Goal: Information Seeking & Learning: Learn about a topic

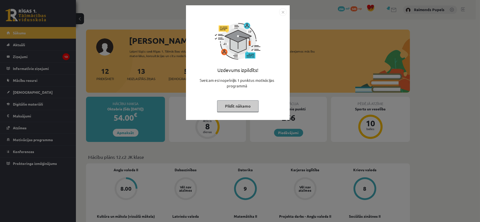
click at [243, 104] on button "Pildīt nākamo" at bounding box center [237, 106] width 41 height 12
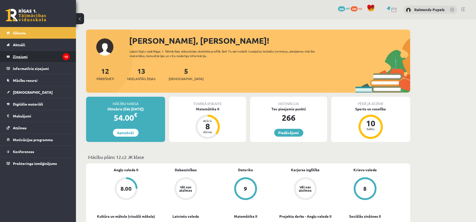
click at [22, 56] on legend "Ziņojumi 13" at bounding box center [41, 57] width 57 height 12
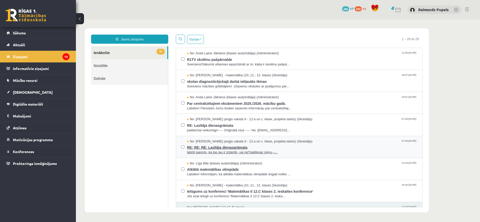
click at [305, 147] on span "RE: RE: RE: Lasītāja dienasgrāmata" at bounding box center [302, 147] width 230 height 6
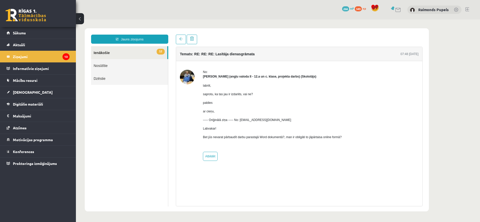
click at [104, 56] on link "12 Ienākošie" at bounding box center [129, 52] width 76 height 13
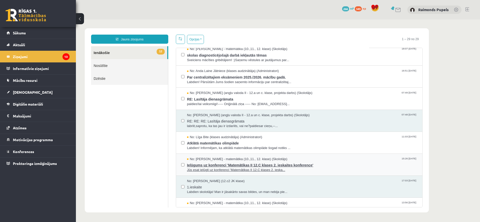
scroll to position [28, 0]
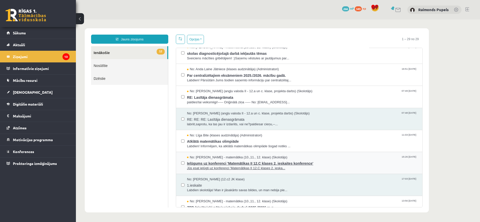
click at [321, 164] on span "Ielūgums uz konferenci 'Matemātikas II 12.C klases 2. ieskaites konference'" at bounding box center [302, 163] width 230 height 6
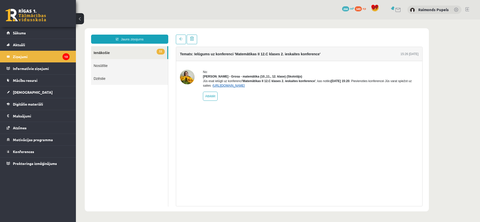
scroll to position [0, 0]
click at [244, 88] on link "https://eskola.r1tv.lv/conferences/4803/join" at bounding box center [229, 86] width 32 height 4
click at [245, 88] on link "https://eskola.r1tv.lv/conferences/4803/join" at bounding box center [229, 86] width 32 height 4
click at [30, 59] on legend "Ziņojumi 13" at bounding box center [41, 57] width 57 height 12
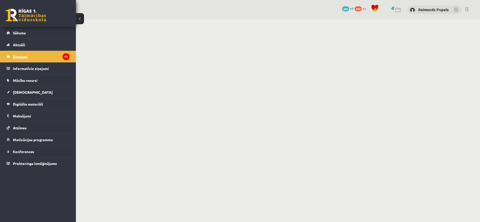
click at [12, 55] on link "Ziņojumi 11" at bounding box center [38, 57] width 63 height 12
click at [23, 36] on link "Sākums" at bounding box center [38, 33] width 63 height 12
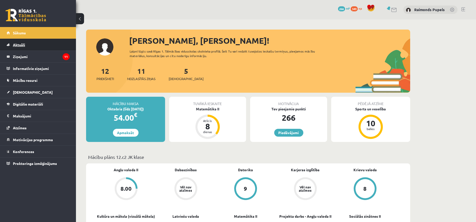
click at [20, 47] on link "Aktuāli" at bounding box center [38, 45] width 63 height 12
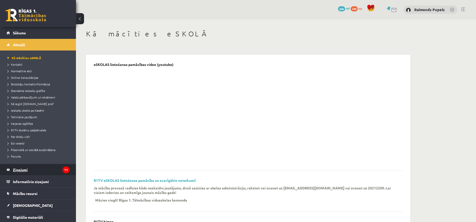
click at [27, 166] on legend "Ziņojumi 11" at bounding box center [41, 170] width 57 height 12
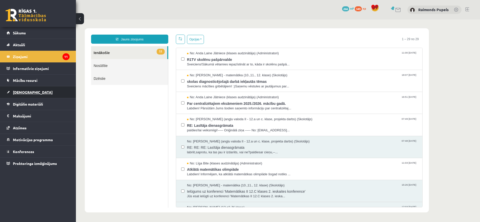
click at [46, 94] on link "[DEMOGRAPHIC_DATA]" at bounding box center [38, 93] width 63 height 12
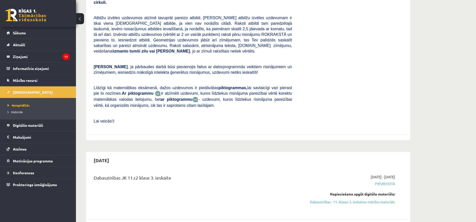
scroll to position [168, 0]
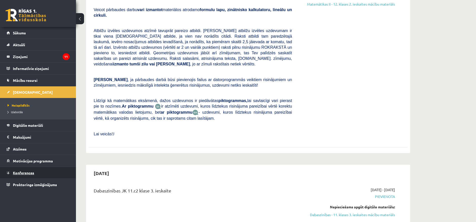
click at [31, 173] on span "Konferences" at bounding box center [23, 173] width 21 height 5
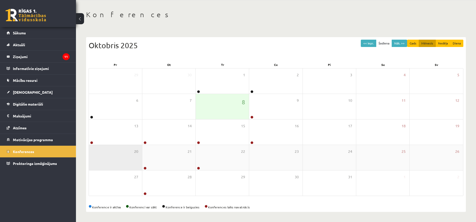
scroll to position [19, 0]
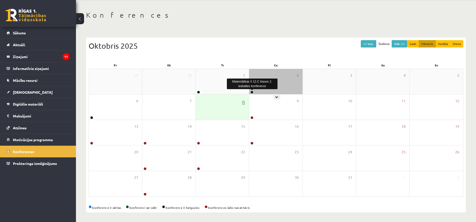
click at [252, 92] on link at bounding box center [251, 92] width 3 height 3
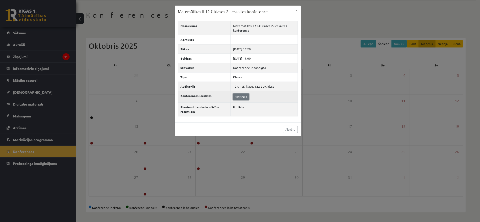
click at [241, 96] on link "Skatīties" at bounding box center [241, 97] width 16 height 7
click at [287, 128] on link "Aizvērt" at bounding box center [290, 129] width 15 height 7
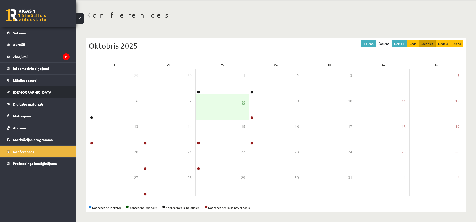
click at [22, 90] on link "[DEMOGRAPHIC_DATA]" at bounding box center [38, 93] width 63 height 12
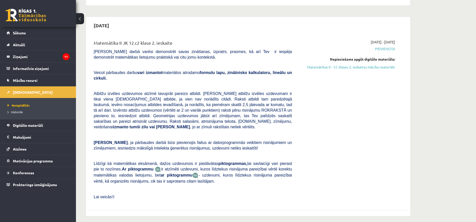
scroll to position [103, 0]
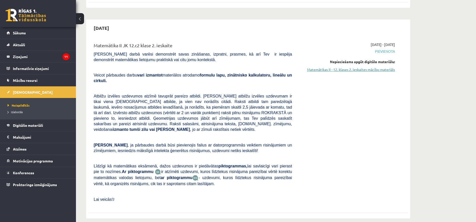
click at [346, 69] on link "Matemātikas II - 12. klases 2. ieskaites mācību materiāls" at bounding box center [346, 69] width 95 height 5
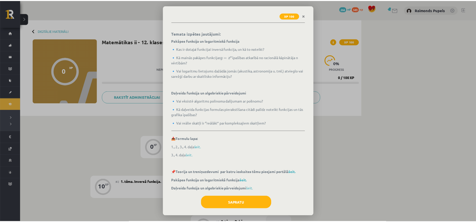
scroll to position [86, 0]
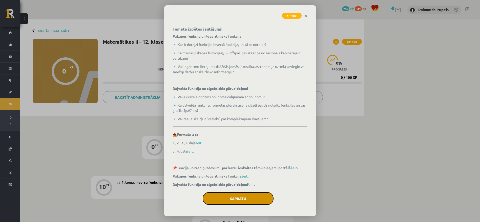
click at [246, 198] on button "Sapratu" at bounding box center [238, 199] width 71 height 13
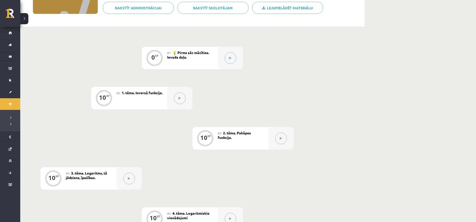
scroll to position [0, 0]
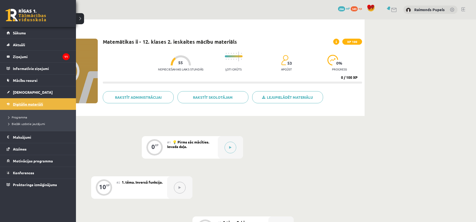
click at [15, 108] on link "Digitālie materiāli" at bounding box center [38, 104] width 63 height 12
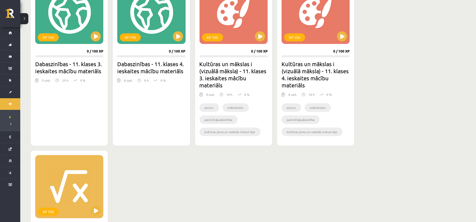
scroll to position [168, 0]
click at [248, 36] on div "XP 100" at bounding box center [233, 12] width 68 height 63
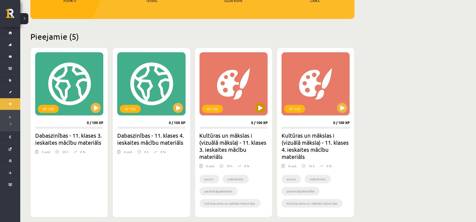
scroll to position [84, 0]
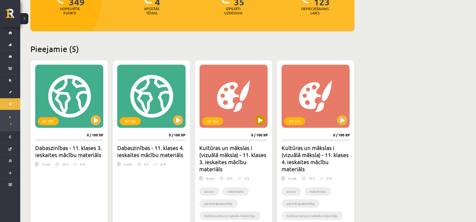
click at [219, 103] on div "XP 100" at bounding box center [233, 96] width 68 height 63
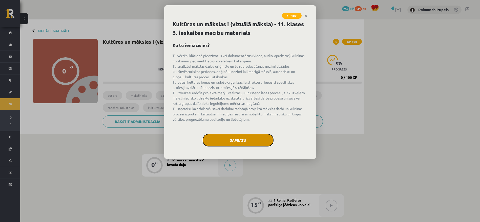
click at [230, 137] on button "Sapratu" at bounding box center [238, 140] width 71 height 13
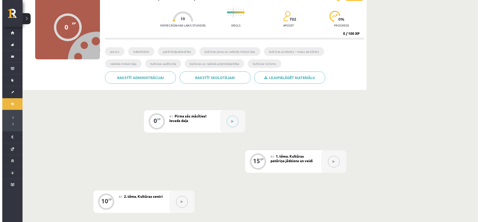
scroll to position [56, 0]
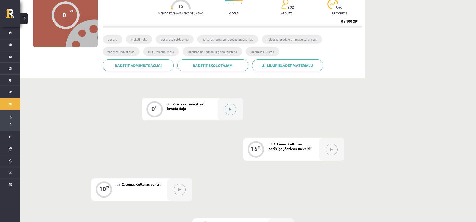
click at [232, 111] on button at bounding box center [230, 110] width 12 height 12
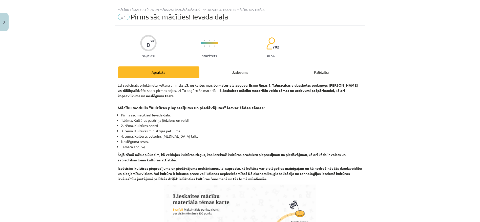
scroll to position [0, 0]
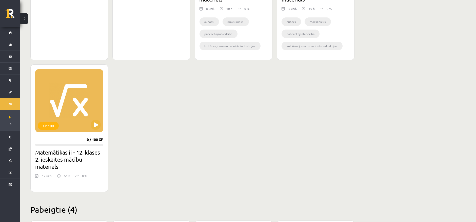
scroll to position [253, 0]
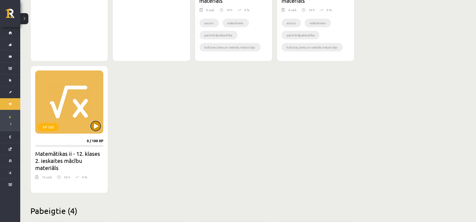
click at [93, 129] on button at bounding box center [96, 126] width 10 height 10
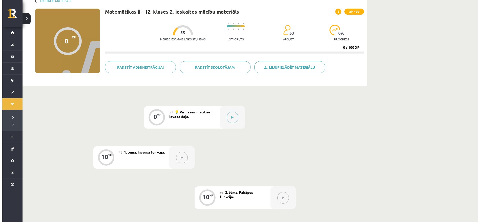
scroll to position [28, 0]
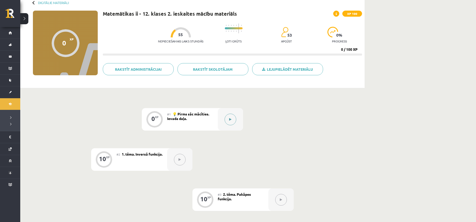
click at [236, 123] on div at bounding box center [230, 119] width 25 height 23
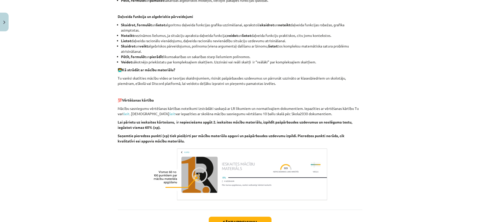
scroll to position [284, 0]
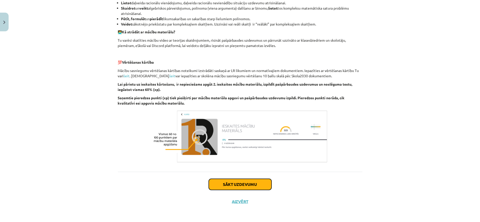
click at [239, 187] on button "Sākt uzdevumu" at bounding box center [240, 184] width 63 height 11
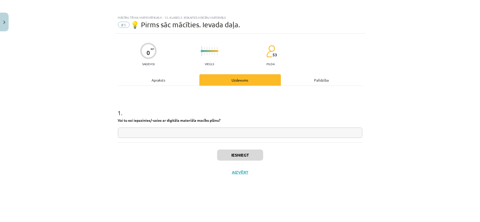
scroll to position [0, 0]
click at [165, 137] on input "text" at bounding box center [240, 133] width 244 height 10
type input "**"
click at [241, 159] on button "Iesniegt" at bounding box center [240, 155] width 46 height 11
click at [247, 176] on button "Nākamā nodarbība" at bounding box center [240, 176] width 50 height 12
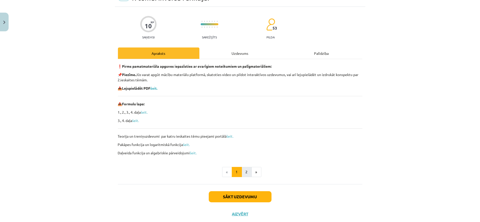
scroll to position [28, 0]
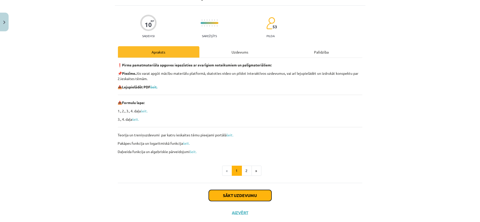
click at [249, 195] on button "Sākt uzdevumu" at bounding box center [240, 195] width 63 height 11
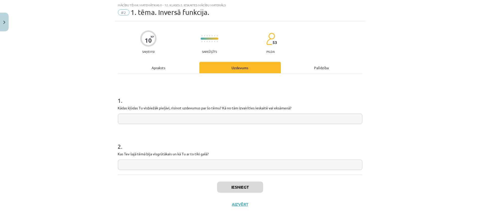
scroll to position [15, 0]
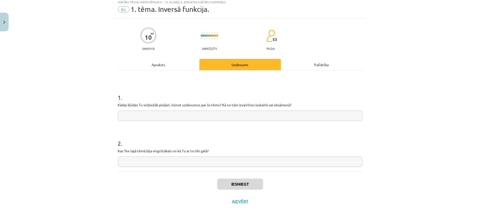
click at [164, 63] on div "Apraksts" at bounding box center [158, 64] width 81 height 11
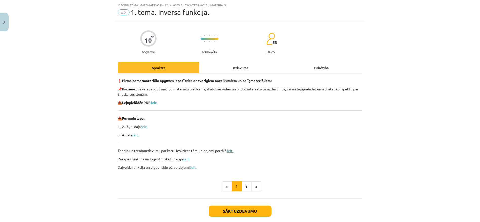
click at [230, 150] on link "šeit." at bounding box center [230, 150] width 7 height 5
click at [230, 152] on link "šeit." at bounding box center [230, 150] width 7 height 5
click at [188, 160] on link "šeit." at bounding box center [186, 159] width 7 height 5
click at [190, 168] on link "šeit." at bounding box center [193, 167] width 7 height 5
click at [249, 131] on div "❗ Pirms pamatmateriāla apguves iepazīsties ar svarīgiem noteikumiem un palīgmat…" at bounding box center [240, 124] width 244 height 92
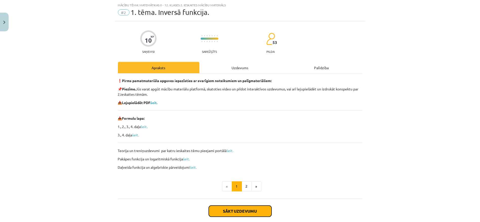
click at [245, 211] on button "Sākt uzdevumu" at bounding box center [240, 211] width 63 height 11
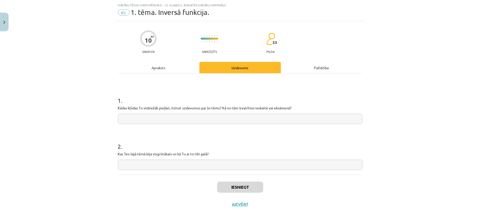
click at [164, 118] on input "text" at bounding box center [240, 119] width 244 height 10
type input "**********"
click at [138, 164] on input "text" at bounding box center [240, 165] width 244 height 10
type input "*"
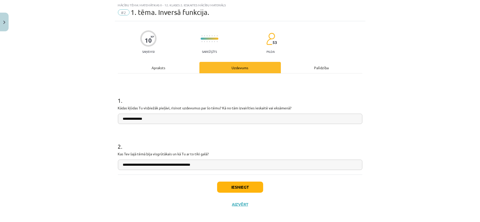
type input "**********"
click at [235, 190] on button "Iesniegt" at bounding box center [240, 187] width 46 height 11
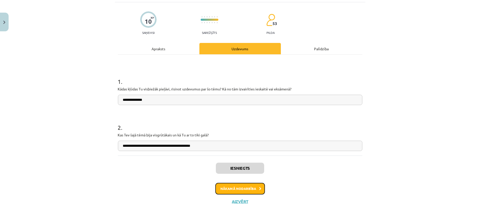
click at [240, 192] on button "Nākamā nodarbība" at bounding box center [240, 189] width 50 height 12
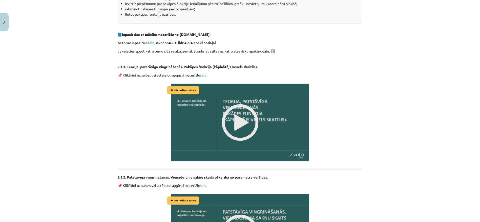
scroll to position [112, 0]
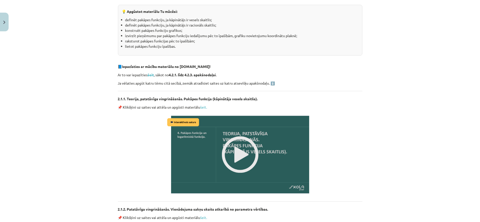
click at [247, 141] on img at bounding box center [240, 154] width 148 height 83
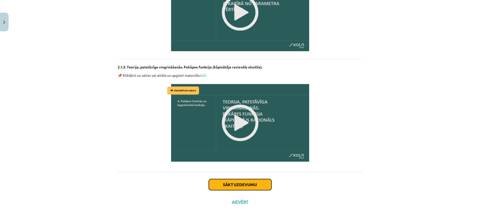
click at [251, 186] on button "Sākt uzdevumu" at bounding box center [240, 184] width 63 height 11
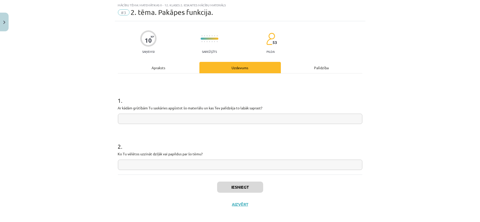
click at [162, 121] on input "text" at bounding box center [240, 119] width 244 height 10
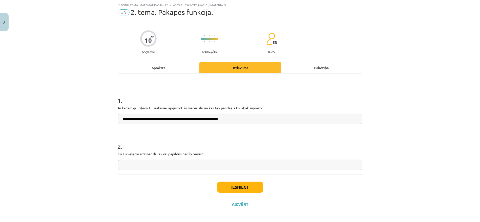
type input "**********"
click at [176, 166] on input "text" at bounding box center [240, 165] width 244 height 10
click at [164, 166] on input "text" at bounding box center [240, 165] width 244 height 10
type input "**********"
click at [251, 184] on button "Iesniegt" at bounding box center [240, 187] width 46 height 11
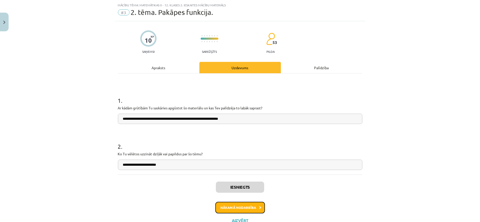
click at [244, 207] on button "Nākamā nodarbība" at bounding box center [240, 208] width 50 height 12
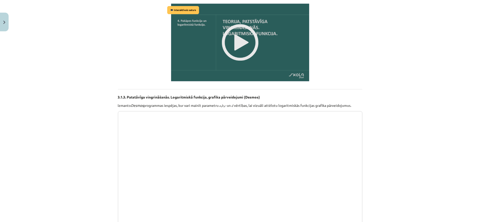
scroll to position [378, 0]
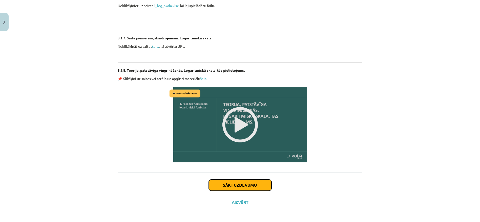
click at [236, 184] on button "Sākt uzdevumu" at bounding box center [240, 185] width 63 height 11
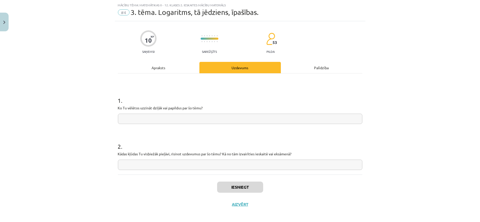
click at [168, 122] on input "text" at bounding box center [240, 119] width 244 height 10
click at [160, 167] on input "text" at bounding box center [240, 165] width 244 height 10
type input "**********"
drag, startPoint x: 153, startPoint y: 113, endPoint x: 156, endPoint y: 116, distance: 3.8
click at [154, 114] on div "1 . Ko Tu vēlētos uzzināt dziļāk vai papildus par šo tēmu?" at bounding box center [240, 106] width 244 height 36
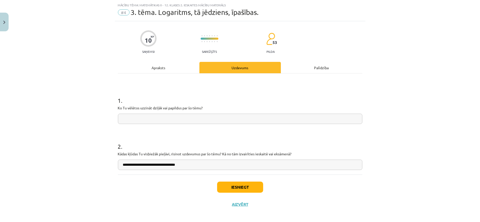
click at [162, 117] on input "text" at bounding box center [240, 119] width 244 height 10
type input "**********"
click at [248, 182] on button "Iesniegt" at bounding box center [240, 187] width 46 height 11
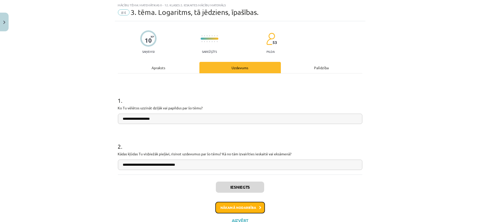
click at [252, 203] on button "Nākamā nodarbība" at bounding box center [240, 208] width 50 height 12
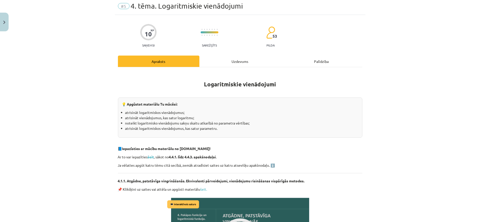
scroll to position [16, 0]
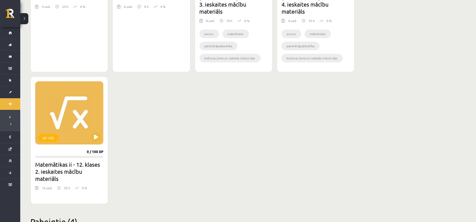
scroll to position [253, 0]
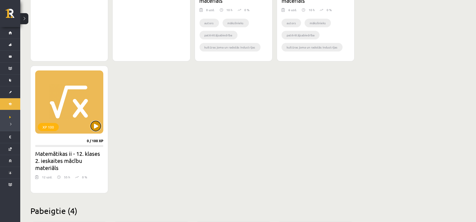
click at [94, 127] on button at bounding box center [96, 126] width 10 height 10
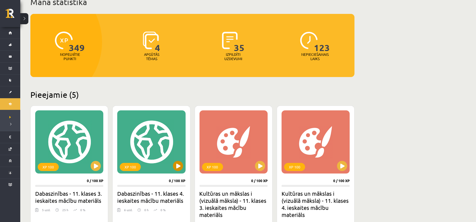
scroll to position [0, 0]
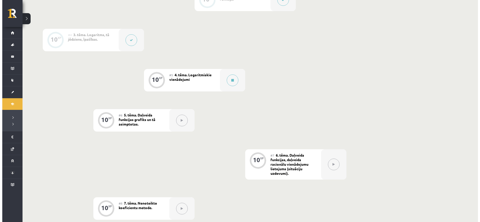
scroll to position [225, 0]
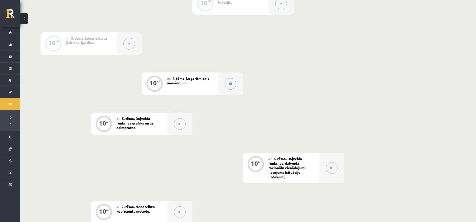
click at [233, 82] on button at bounding box center [230, 84] width 12 height 12
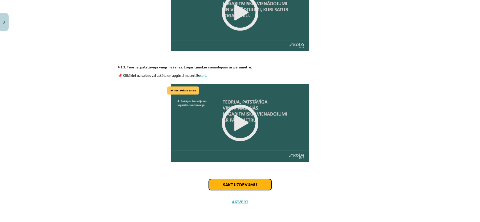
click at [252, 183] on button "Sākt uzdevumu" at bounding box center [240, 184] width 63 height 11
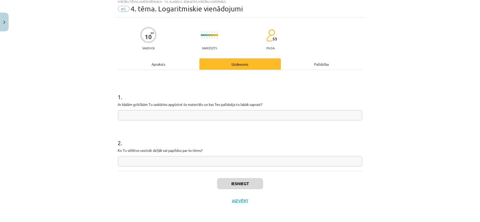
scroll to position [12, 0]
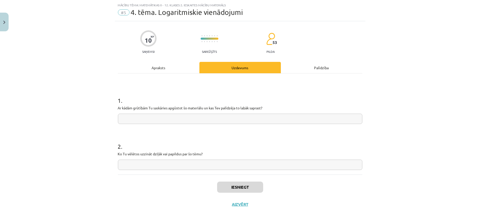
click at [188, 117] on input "text" at bounding box center [240, 119] width 244 height 10
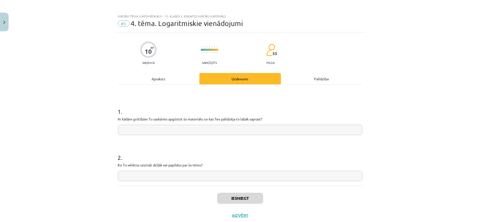
scroll to position [0, 0]
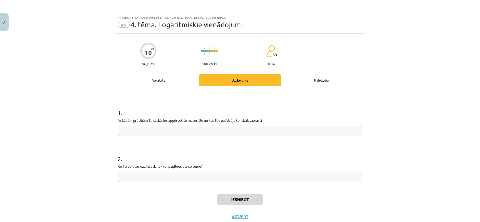
click at [180, 81] on div "Apraksts" at bounding box center [158, 79] width 81 height 11
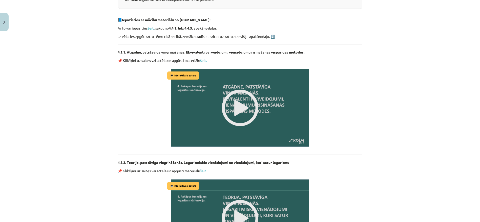
scroll to position [153, 0]
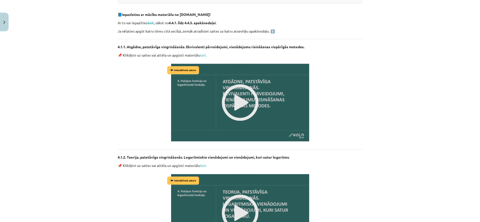
click at [235, 108] on img at bounding box center [240, 102] width 148 height 83
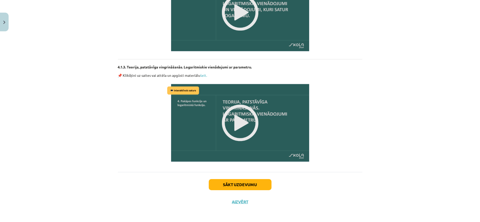
drag, startPoint x: 241, startPoint y: 173, endPoint x: 241, endPoint y: 182, distance: 9.6
click at [241, 173] on div "Sākt uzdevumu Aizvērt" at bounding box center [240, 189] width 244 height 35
click at [240, 184] on button "Sākt uzdevumu" at bounding box center [240, 184] width 63 height 11
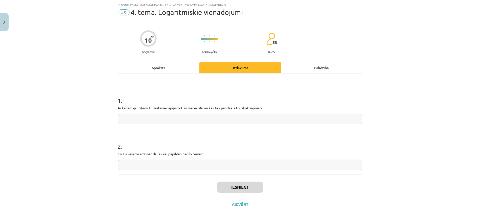
click at [191, 122] on input "text" at bounding box center [240, 119] width 244 height 10
type input "**********"
click at [163, 166] on input "text" at bounding box center [240, 165] width 244 height 10
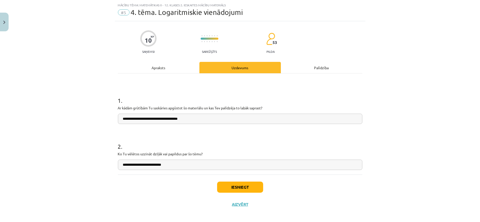
type input "**********"
click at [248, 192] on button "Iesniegt" at bounding box center [240, 187] width 46 height 11
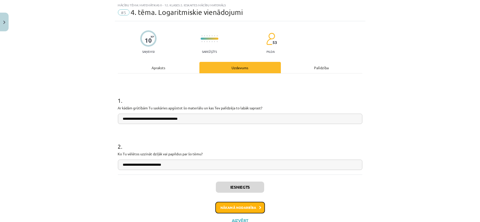
click at [248, 206] on button "Nākamā nodarbība" at bounding box center [240, 208] width 50 height 12
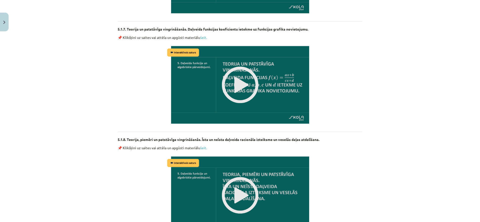
scroll to position [1032, 0]
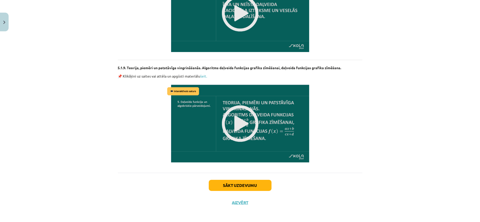
click at [251, 190] on div "Sākt uzdevumu Aizvērt" at bounding box center [240, 190] width 244 height 35
click at [252, 184] on button "Sākt uzdevumu" at bounding box center [240, 185] width 63 height 11
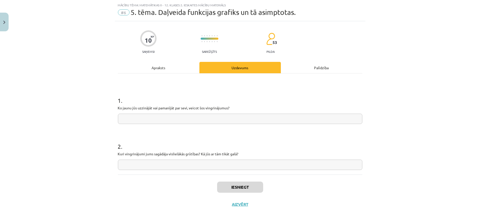
click at [183, 117] on input "text" at bounding box center [240, 119] width 244 height 10
type input "**********"
click at [157, 154] on p "Kuri vingrinājumi jums sagādāja vislielākās grūtības? Kā jūs ar tām tikāt galā?" at bounding box center [240, 154] width 244 height 5
click at [158, 163] on input "text" at bounding box center [240, 165] width 244 height 10
click at [162, 70] on div "Apraksts" at bounding box center [158, 67] width 81 height 11
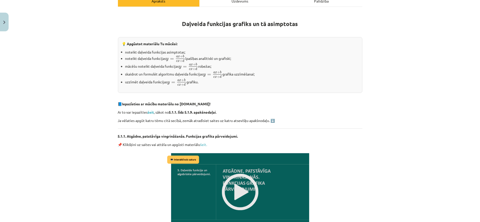
scroll to position [0, 0]
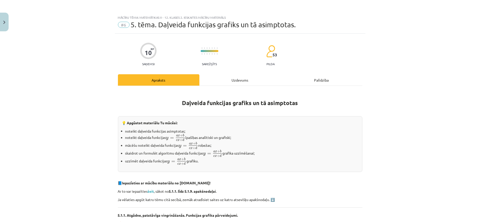
click at [230, 85] on div "Uzdevums" at bounding box center [239, 79] width 81 height 11
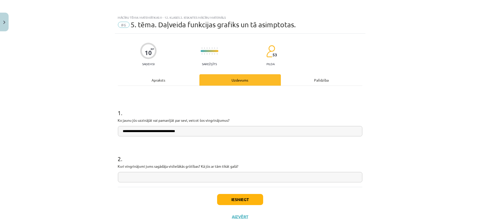
scroll to position [12, 0]
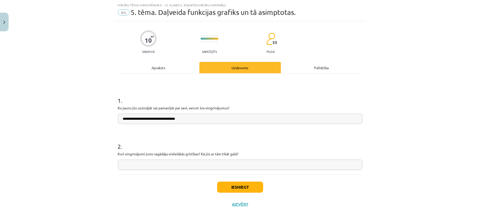
click at [160, 163] on input "text" at bounding box center [240, 165] width 244 height 10
type input "**********"
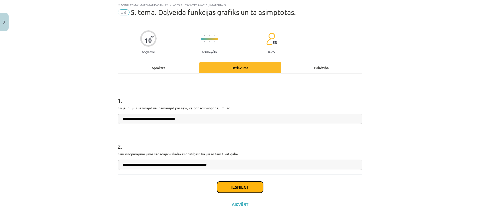
click at [230, 185] on button "Iesniegt" at bounding box center [240, 187] width 46 height 11
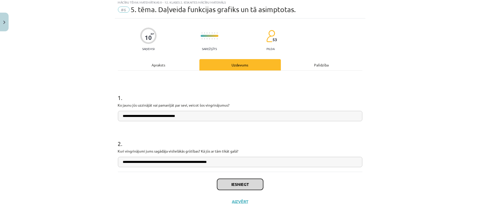
scroll to position [15, 0]
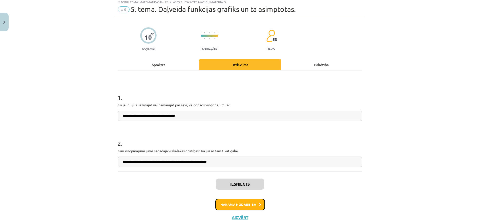
click at [251, 203] on button "Nākamā nodarbība" at bounding box center [240, 205] width 50 height 12
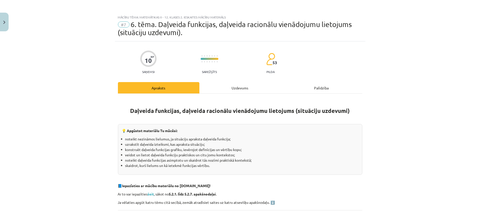
scroll to position [0, 0]
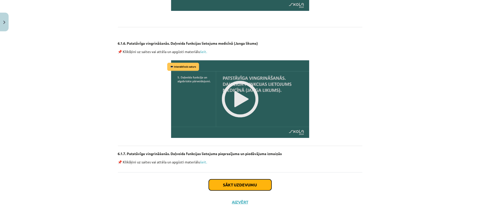
click at [255, 181] on button "Sākt uzdevumu" at bounding box center [240, 185] width 63 height 11
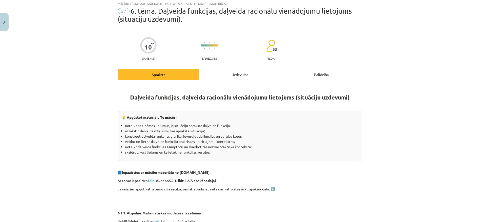
scroll to position [12, 0]
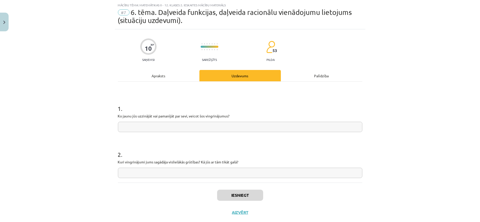
click at [178, 169] on input "text" at bounding box center [240, 173] width 244 height 10
type input "**********"
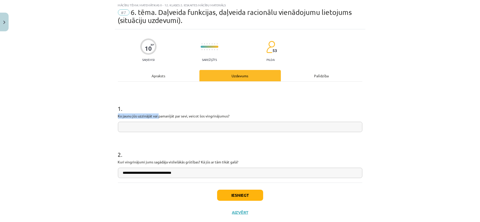
click at [157, 119] on div "1 . Ko jaunu jūs uzzinājāt vai pamanījāt par sevi, veicot šos vingrinājumus?" at bounding box center [240, 114] width 244 height 36
click at [161, 129] on input "text" at bounding box center [240, 127] width 244 height 10
type input "**********"
click at [226, 187] on div "Iesniegt Aizvērt" at bounding box center [240, 200] width 244 height 35
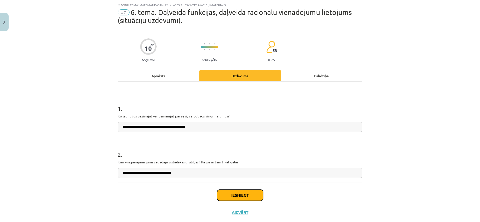
click at [228, 198] on button "Iesniegt" at bounding box center [240, 195] width 46 height 11
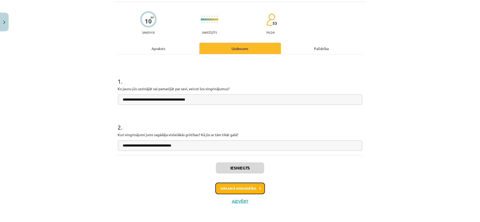
click at [245, 187] on button "Nākamā nodarbība" at bounding box center [240, 189] width 50 height 12
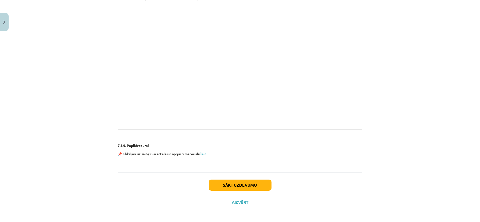
scroll to position [1196, 0]
click at [247, 183] on button "Sākt uzdevumu" at bounding box center [240, 185] width 63 height 11
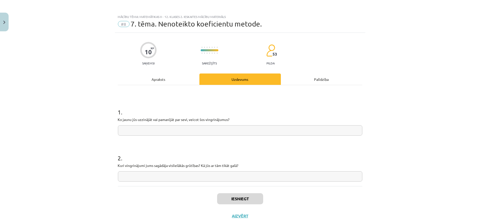
scroll to position [0, 0]
click at [226, 129] on input "text" at bounding box center [240, 131] width 244 height 10
click at [226, 130] on input "text" at bounding box center [240, 131] width 244 height 10
click at [225, 132] on input "text" at bounding box center [240, 131] width 244 height 10
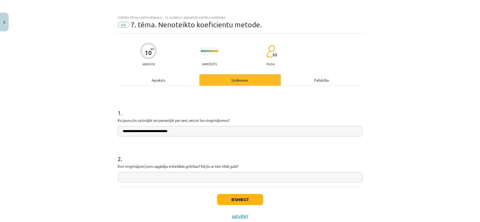
type input "**********"
click at [170, 168] on p "Kuri vingrinājumi jums sagādāja vislielākās grūtības? Kā jūs ar tām tikāt galā?" at bounding box center [240, 166] width 244 height 5
click at [168, 173] on input "text" at bounding box center [240, 177] width 244 height 10
click at [167, 81] on div "Apraksts" at bounding box center [158, 79] width 81 height 11
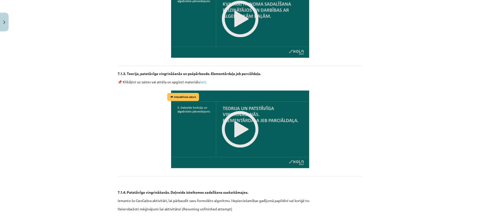
scroll to position [378, 0]
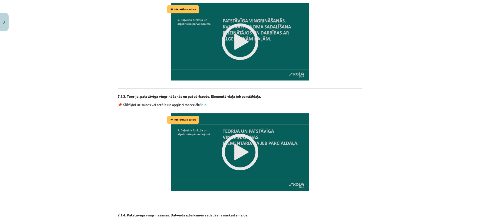
click at [232, 134] on img at bounding box center [240, 152] width 148 height 83
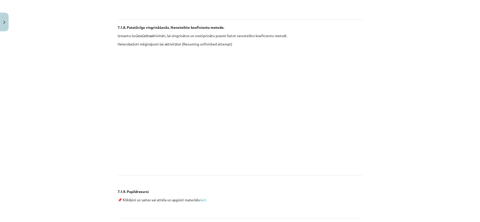
scroll to position [1196, 0]
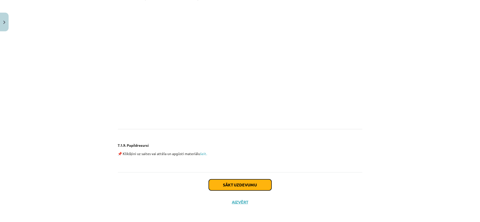
click at [244, 187] on button "Sākt uzdevumu" at bounding box center [240, 185] width 63 height 11
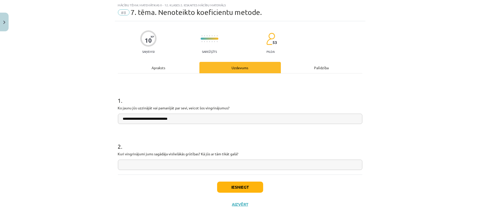
click at [176, 169] on input "text" at bounding box center [240, 165] width 244 height 10
type input "**********"
click at [248, 186] on button "Iesniegt" at bounding box center [240, 187] width 46 height 11
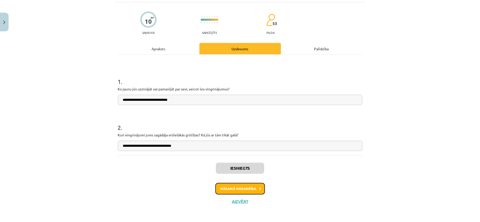
click at [243, 187] on button "Nākamā nodarbība" at bounding box center [240, 189] width 50 height 12
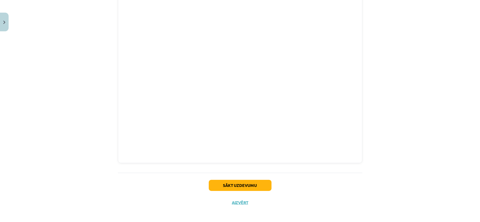
scroll to position [922, 0]
click at [250, 178] on button "Sākt uzdevumu" at bounding box center [240, 183] width 63 height 11
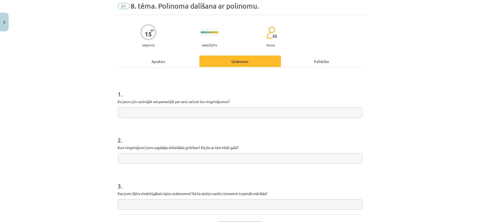
scroll to position [12, 0]
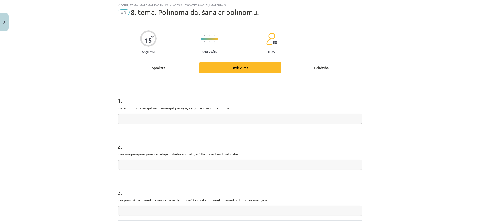
click at [181, 118] on input "text" at bounding box center [240, 119] width 244 height 10
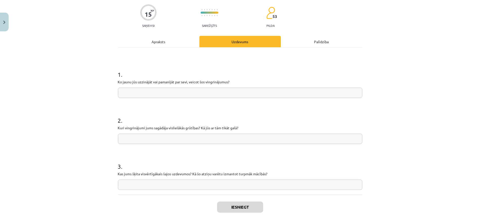
scroll to position [40, 0]
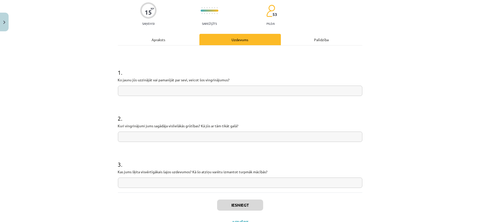
click at [175, 182] on input "text" at bounding box center [240, 183] width 244 height 10
type input "**********"
click at [151, 131] on div "2 . Kuri vingrinājumi jums sagādāja vislielākās grūtības? Kā jūs ar tām tikāt g…" at bounding box center [240, 124] width 244 height 36
click at [153, 137] on input "text" at bounding box center [240, 137] width 244 height 10
click at [150, 91] on input "text" at bounding box center [240, 91] width 244 height 10
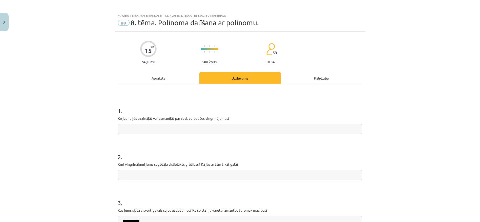
scroll to position [0, 0]
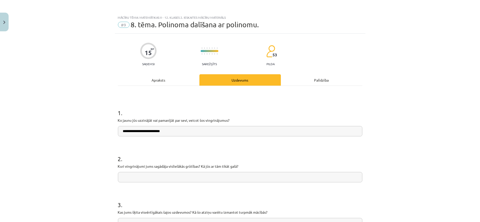
type input "**********"
click at [203, 182] on input "text" at bounding box center [240, 177] width 244 height 10
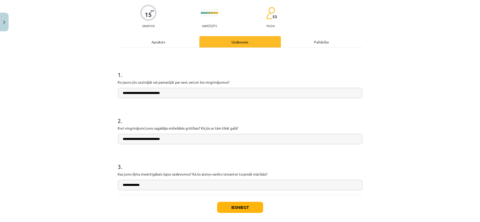
scroll to position [61, 0]
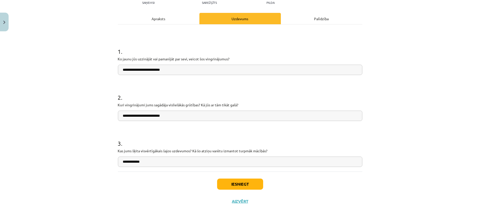
type input "**********"
click at [237, 187] on button "Iesniegt" at bounding box center [240, 184] width 46 height 11
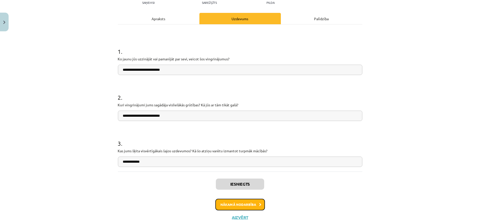
click at [236, 205] on button "Nākamā nodarbība" at bounding box center [240, 205] width 50 height 12
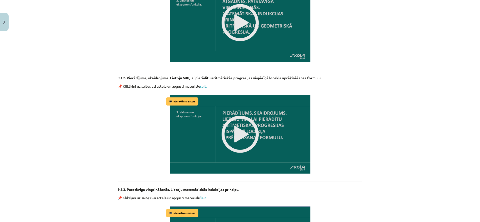
scroll to position [225, 0]
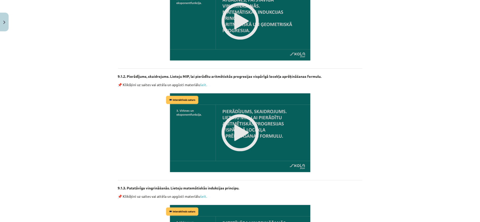
click at [237, 136] on img at bounding box center [240, 133] width 151 height 85
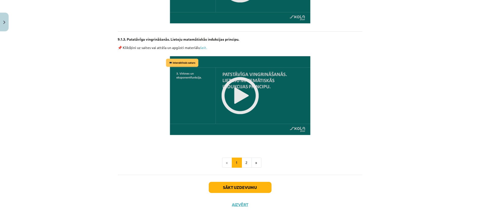
scroll to position [376, 0]
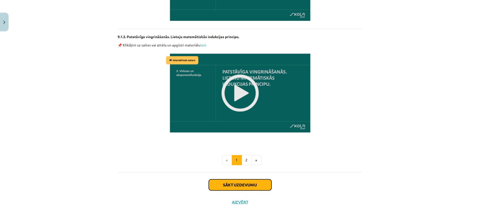
click at [244, 182] on button "Sākt uzdevumu" at bounding box center [240, 185] width 63 height 11
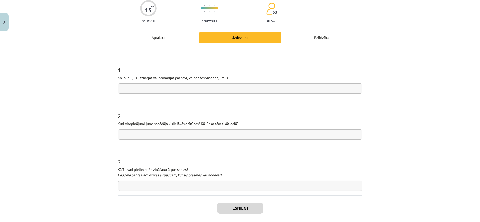
scroll to position [0, 0]
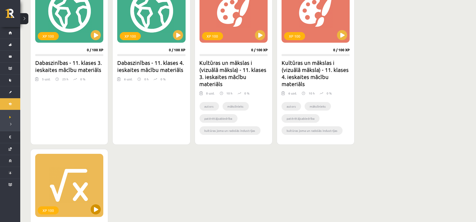
scroll to position [225, 0]
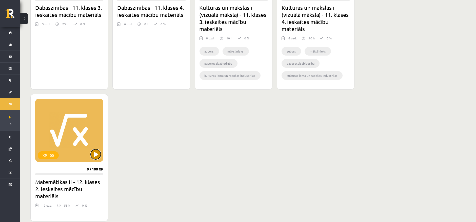
click at [99, 153] on button at bounding box center [96, 155] width 10 height 10
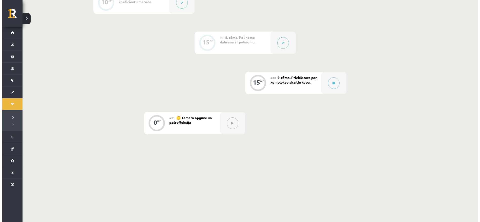
scroll to position [435, 0]
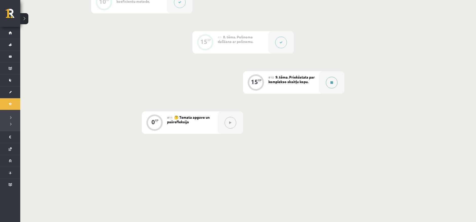
click at [333, 80] on button at bounding box center [332, 83] width 12 height 12
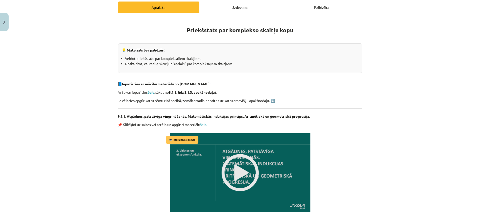
scroll to position [112, 0]
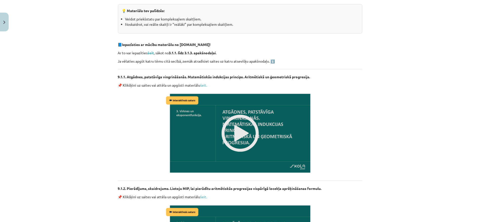
click at [227, 136] on img at bounding box center [240, 133] width 151 height 85
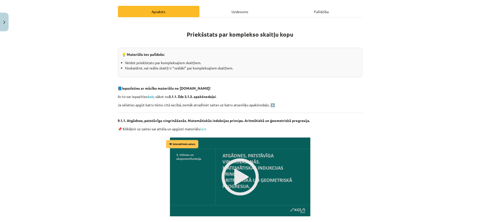
scroll to position [0, 0]
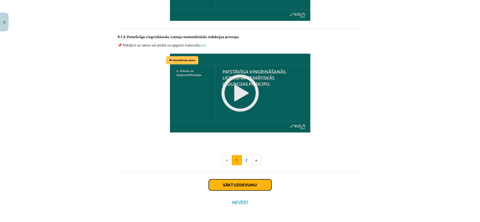
click at [230, 182] on button "Sākt uzdevumu" at bounding box center [240, 185] width 63 height 11
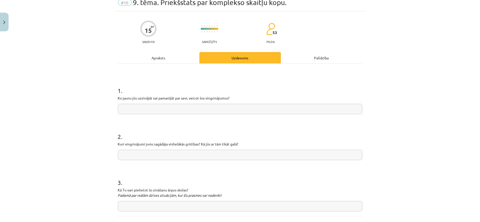
scroll to position [12, 0]
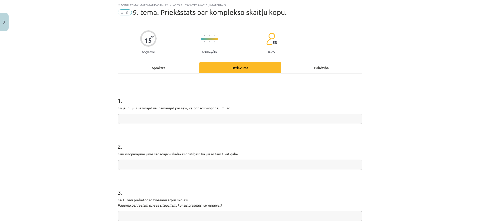
click at [159, 216] on input "text" at bounding box center [240, 216] width 244 height 10
type input "*"
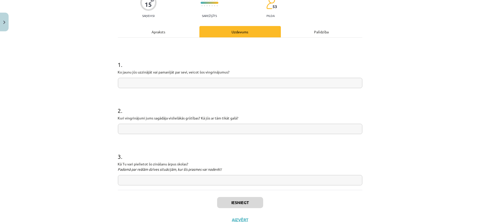
scroll to position [67, 0]
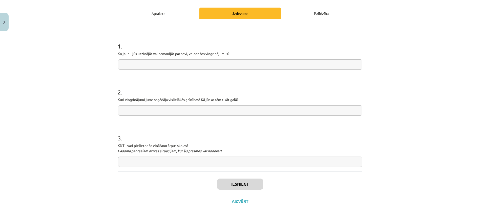
click at [162, 161] on input "text" at bounding box center [240, 162] width 244 height 10
type input "**********"
click at [158, 110] on input "text" at bounding box center [240, 110] width 244 height 10
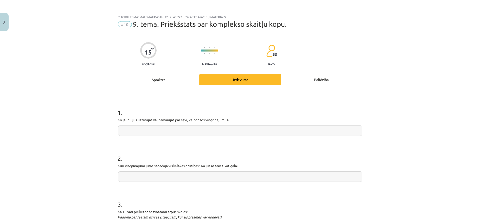
scroll to position [0, 0]
paste input "**********"
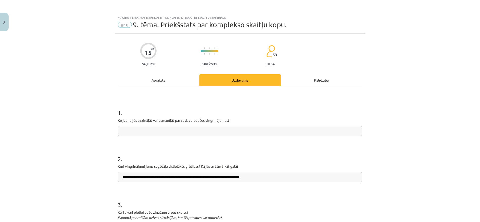
click at [132, 178] on input "**********" at bounding box center [240, 177] width 244 height 10
click at [128, 177] on input "**********" at bounding box center [240, 177] width 244 height 10
drag, startPoint x: 127, startPoint y: 177, endPoint x: 129, endPoint y: 195, distance: 18.3
click at [127, 177] on input "**********" at bounding box center [240, 177] width 244 height 10
type input "**********"
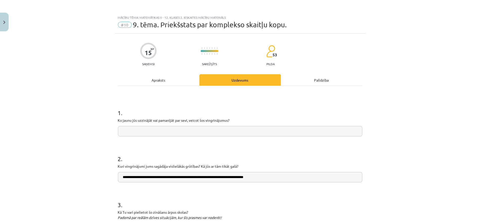
drag, startPoint x: 153, startPoint y: 140, endPoint x: 152, endPoint y: 133, distance: 6.6
click at [153, 139] on form "**********" at bounding box center [240, 167] width 244 height 133
click at [153, 133] on input "text" at bounding box center [240, 131] width 244 height 10
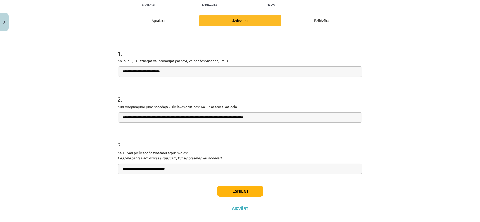
scroll to position [67, 0]
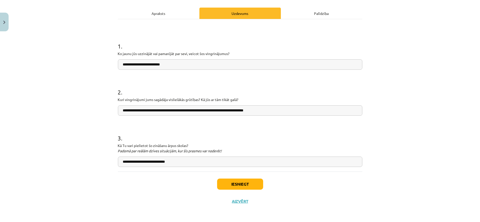
type input "**********"
click at [245, 182] on button "Iesniegt" at bounding box center [240, 184] width 46 height 11
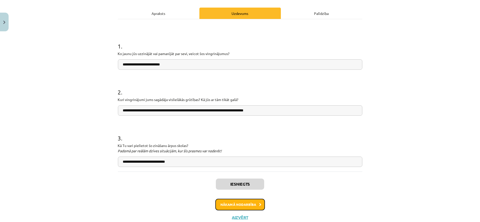
click at [253, 205] on button "Nākamā nodarbība" at bounding box center [240, 205] width 50 height 12
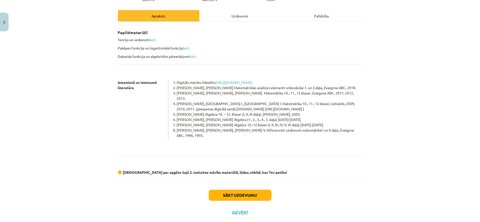
scroll to position [64, 0]
click at [253, 190] on button "Sākt uzdevumu" at bounding box center [240, 195] width 63 height 11
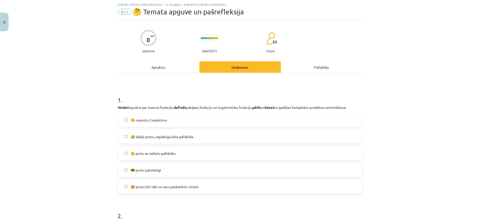
scroll to position [12, 0]
click at [172, 140] on label "😅 daļēji protu, vajadzīga liela palīdzība" at bounding box center [239, 137] width 243 height 13
click at [156, 148] on label "🙂 protu ar nelielu palīdzību" at bounding box center [239, 154] width 243 height 13
click at [160, 140] on label "😅 daļēji protu, vajadzīga liela palīdzība" at bounding box center [239, 137] width 243 height 13
click at [157, 140] on label "😅 daļēji protu, vajadzīga liela palīdzība" at bounding box center [239, 137] width 243 height 13
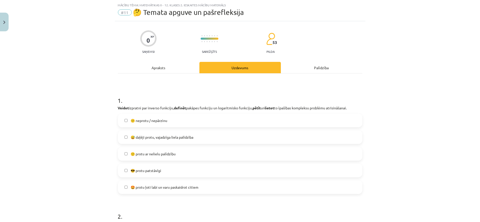
click at [158, 152] on span "🙂 protu ar nelielu palīdzību" at bounding box center [153, 154] width 45 height 5
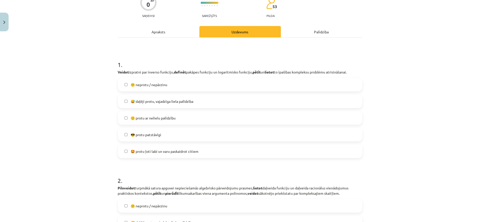
scroll to position [164, 0]
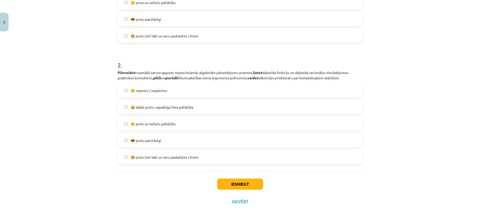
click at [166, 121] on span "🙂 protu ar nelielu palīdzību" at bounding box center [153, 123] width 45 height 5
click at [176, 122] on label "🙂 protu ar nelielu palīdzību" at bounding box center [239, 124] width 243 height 13
click at [241, 182] on button "Iesniegt" at bounding box center [240, 184] width 46 height 11
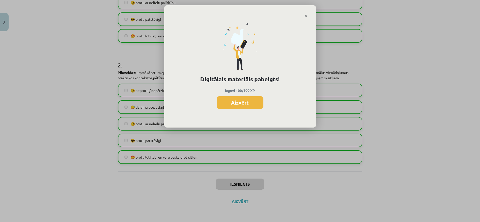
click at [246, 105] on button "Aizvērt" at bounding box center [240, 102] width 47 height 13
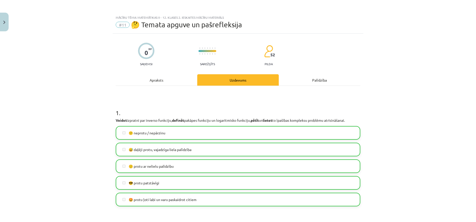
scroll to position [322, 0]
click at [2, 20] on button "Close" at bounding box center [4, 22] width 9 height 19
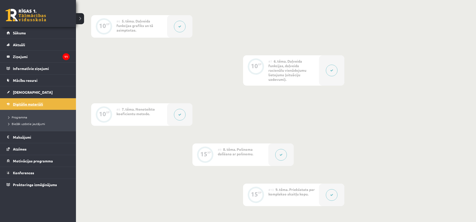
click at [24, 107] on link "Digitālie materiāli" at bounding box center [38, 104] width 63 height 12
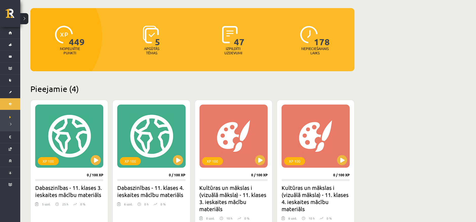
scroll to position [4, 0]
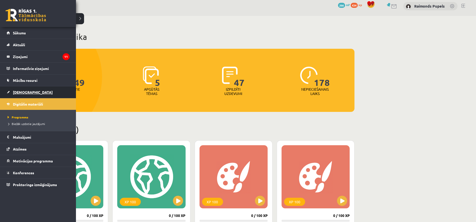
click at [25, 91] on span "[DEMOGRAPHIC_DATA]" at bounding box center [33, 92] width 40 height 5
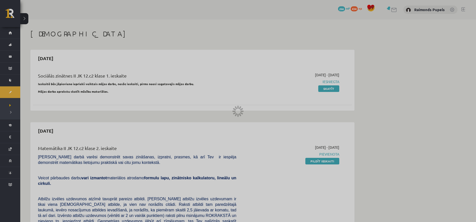
scroll to position [4, 0]
